Goal: Transaction & Acquisition: Purchase product/service

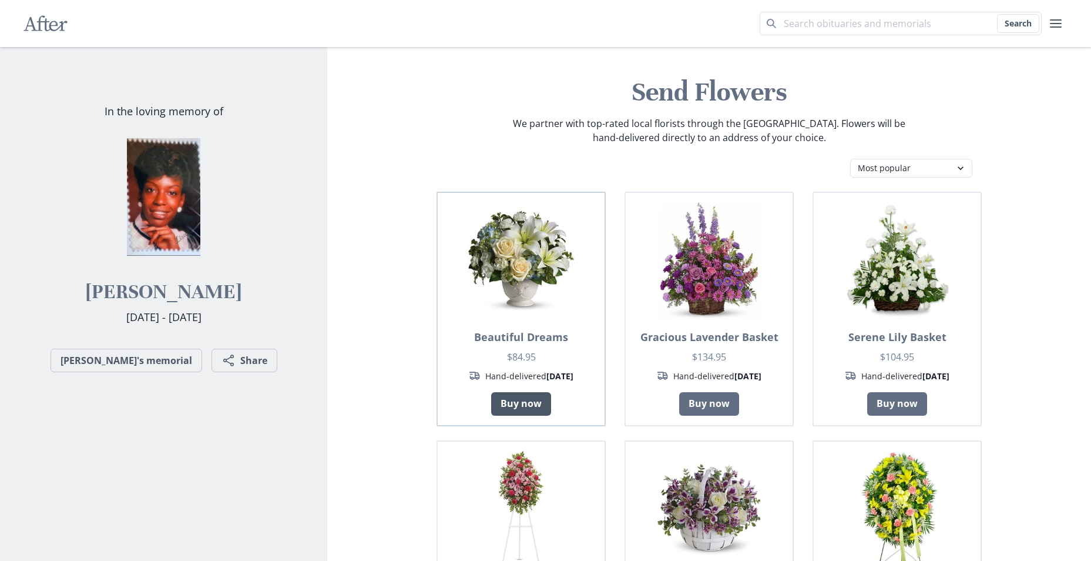
click at [524, 404] on link "Buy now" at bounding box center [521, 404] width 60 height 24
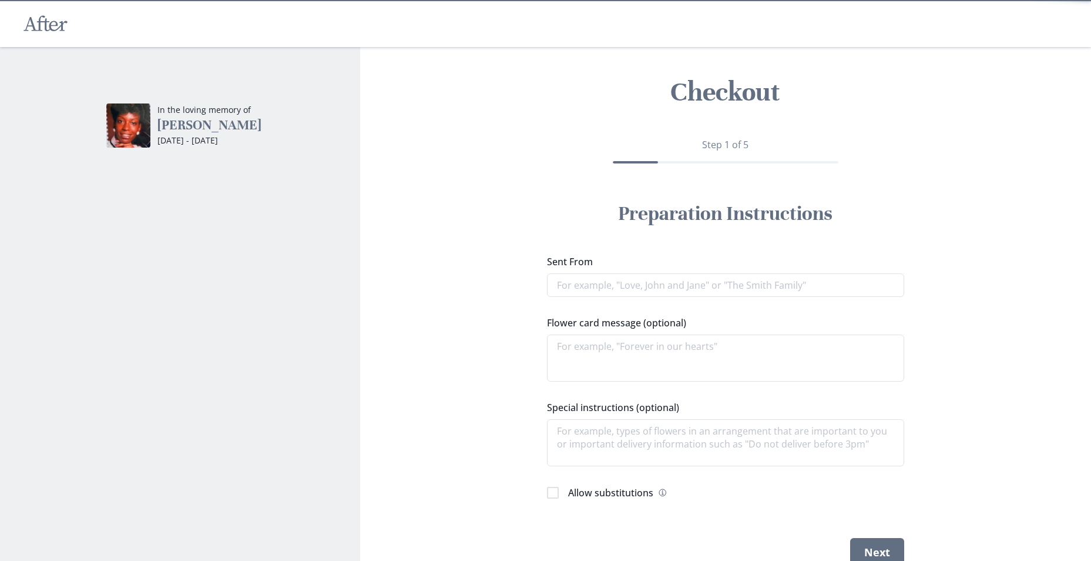
type textarea "x"
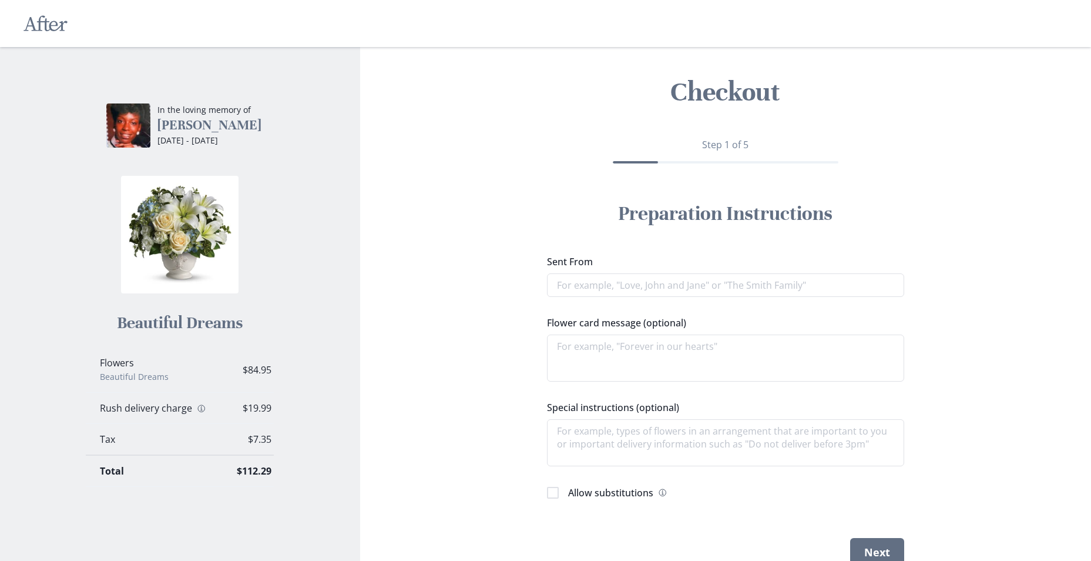
click at [46, 21] on icon at bounding box center [45, 24] width 43 height 16
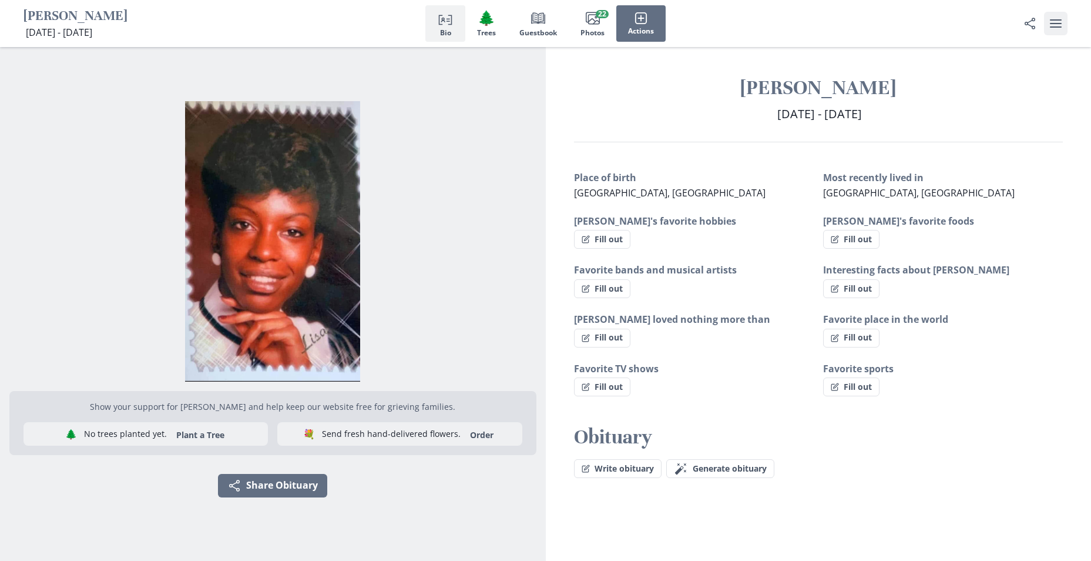
click at [1056, 25] on icon "user menu" at bounding box center [1056, 23] width 14 height 14
